Goal: Task Accomplishment & Management: Use online tool/utility

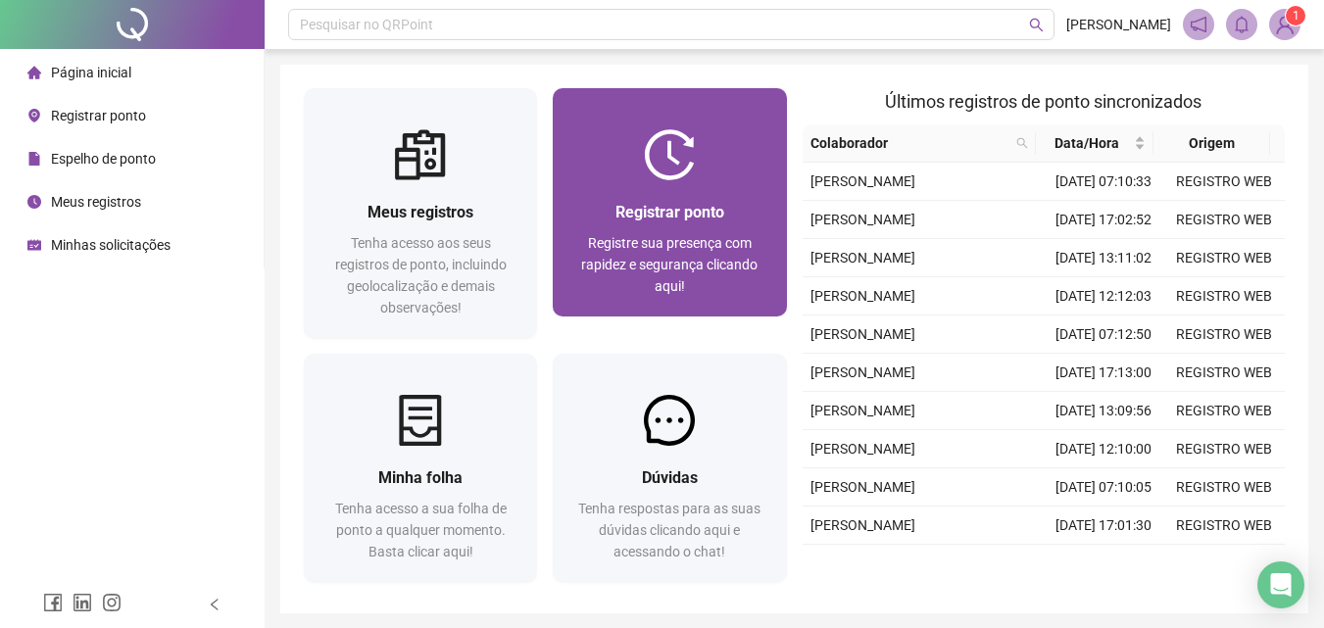
click at [695, 201] on div "Registrar ponto" at bounding box center [669, 212] width 186 height 24
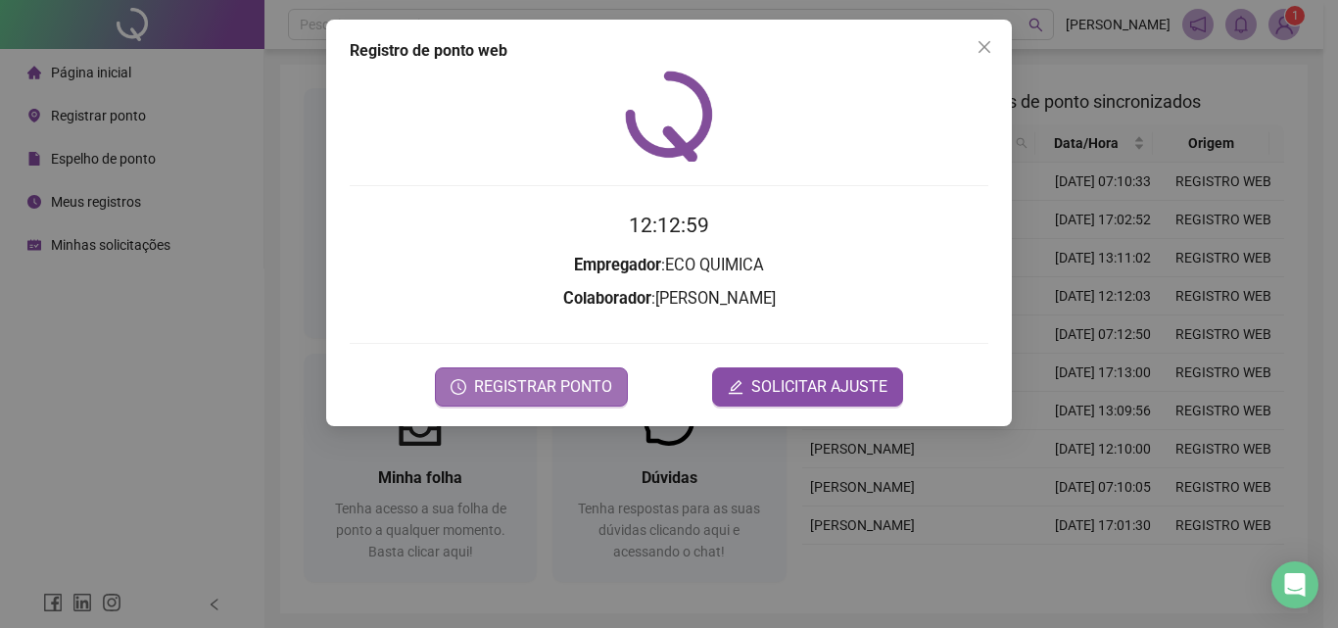
click at [545, 386] on span "REGISTRAR PONTO" at bounding box center [543, 387] width 138 height 24
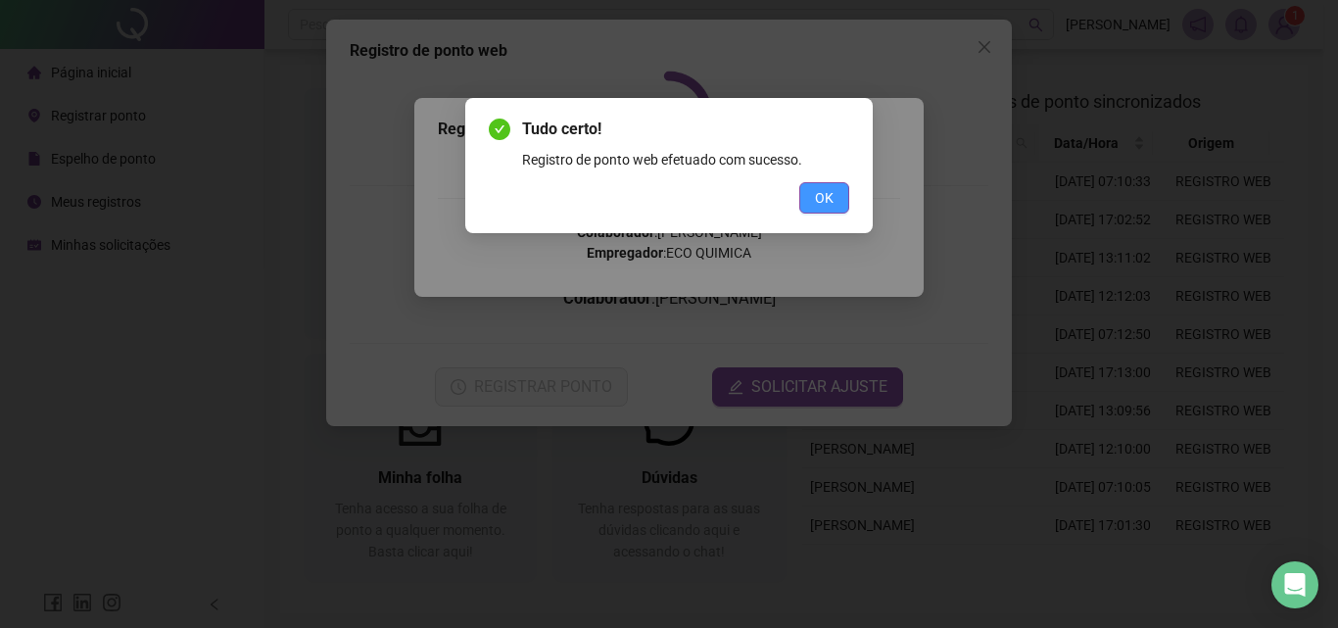
click at [823, 198] on span "OK" at bounding box center [824, 198] width 19 height 22
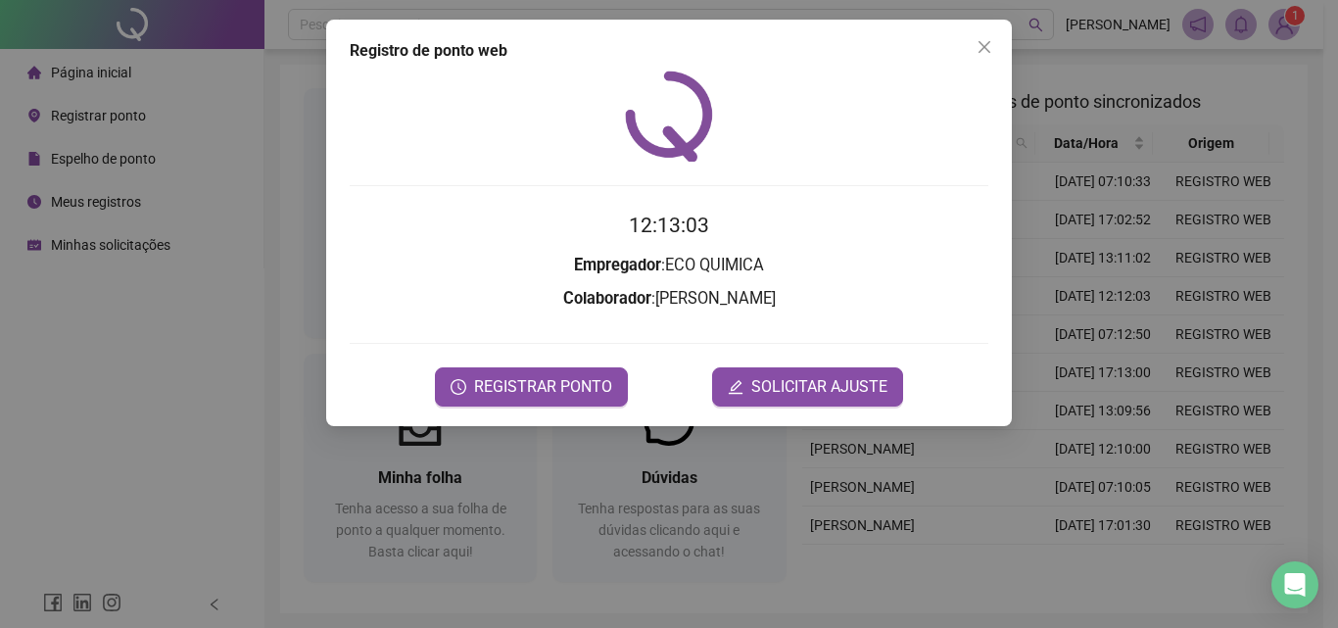
click at [1288, 27] on div "Registro [PERSON_NAME] web 12:13:03 Empregador : ECO QUIMICA Colaborador : [PER…" at bounding box center [669, 314] width 1338 height 628
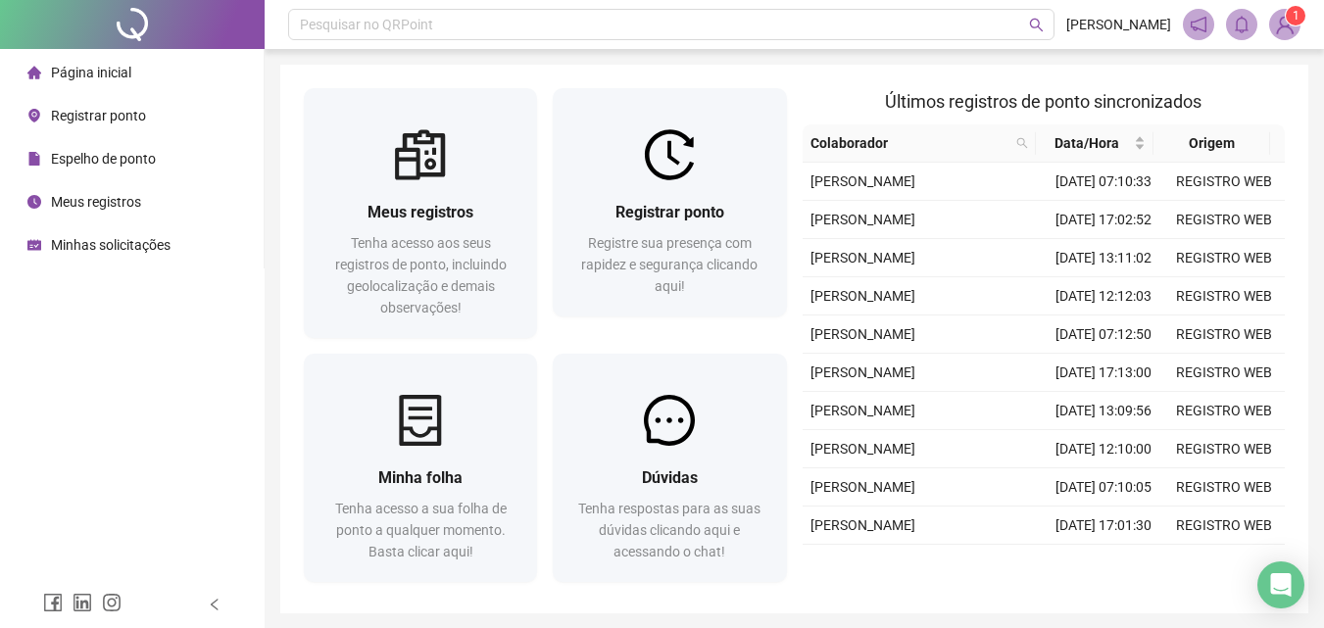
click at [1288, 29] on img at bounding box center [1284, 24] width 29 height 29
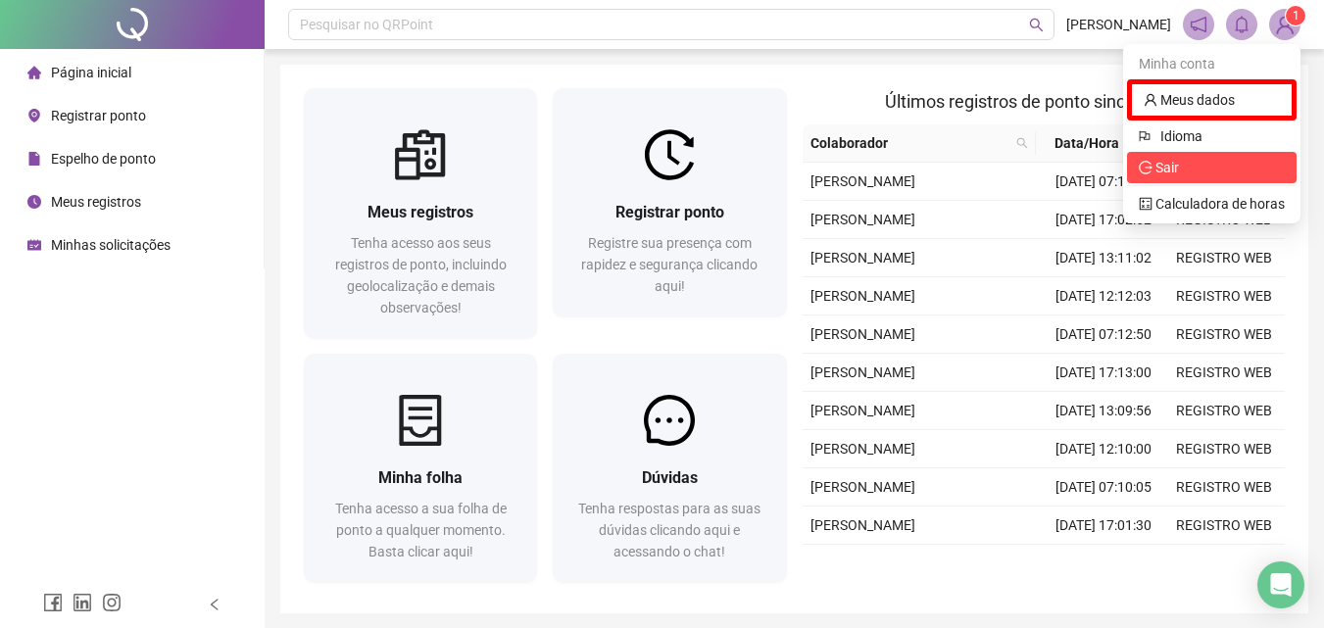
click at [1178, 169] on span "Sair" at bounding box center [1167, 168] width 24 height 16
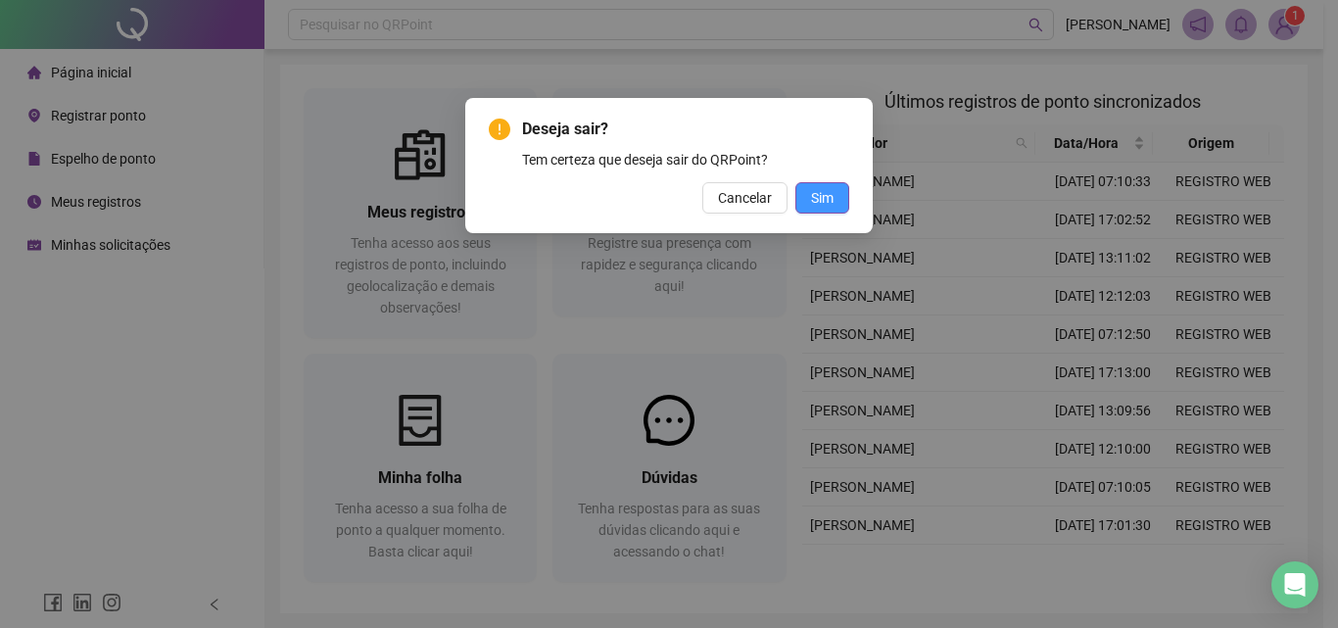
click at [825, 193] on span "Sim" at bounding box center [822, 198] width 23 height 22
